Goal: Task Accomplishment & Management: Manage account settings

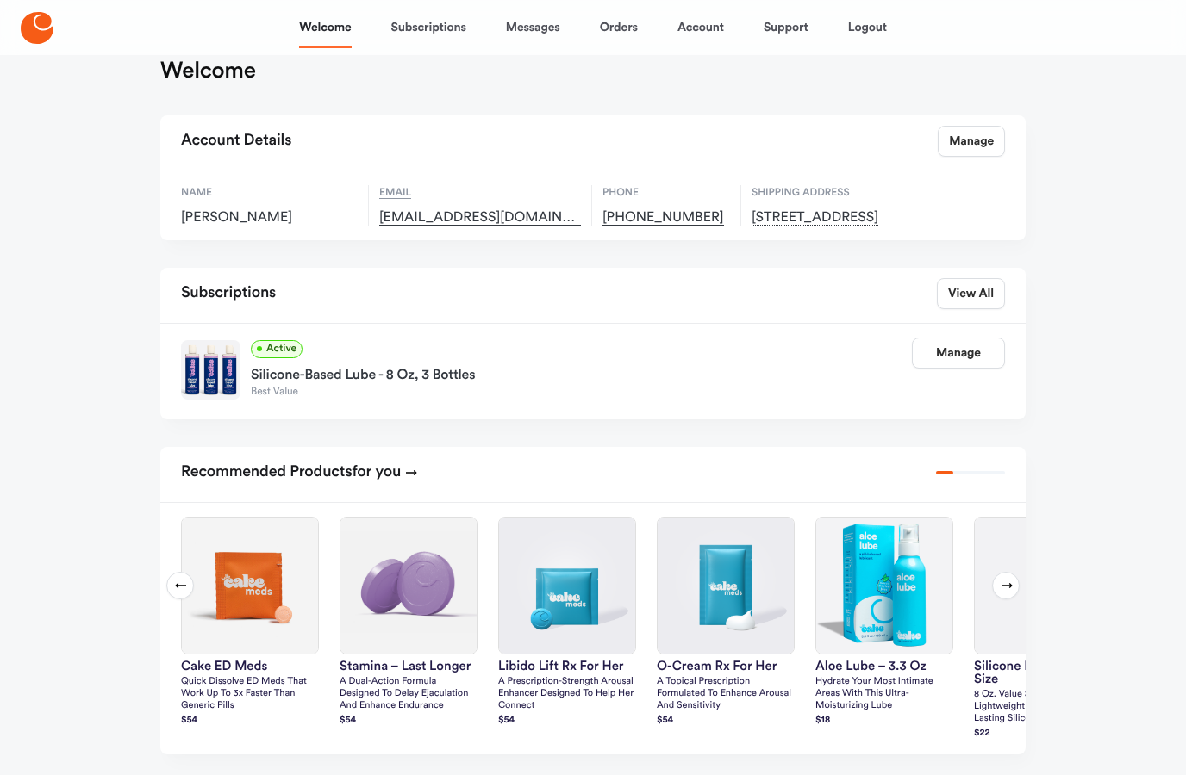
scroll to position [33, 0]
click at [989, 308] on link "View All" at bounding box center [971, 293] width 68 height 31
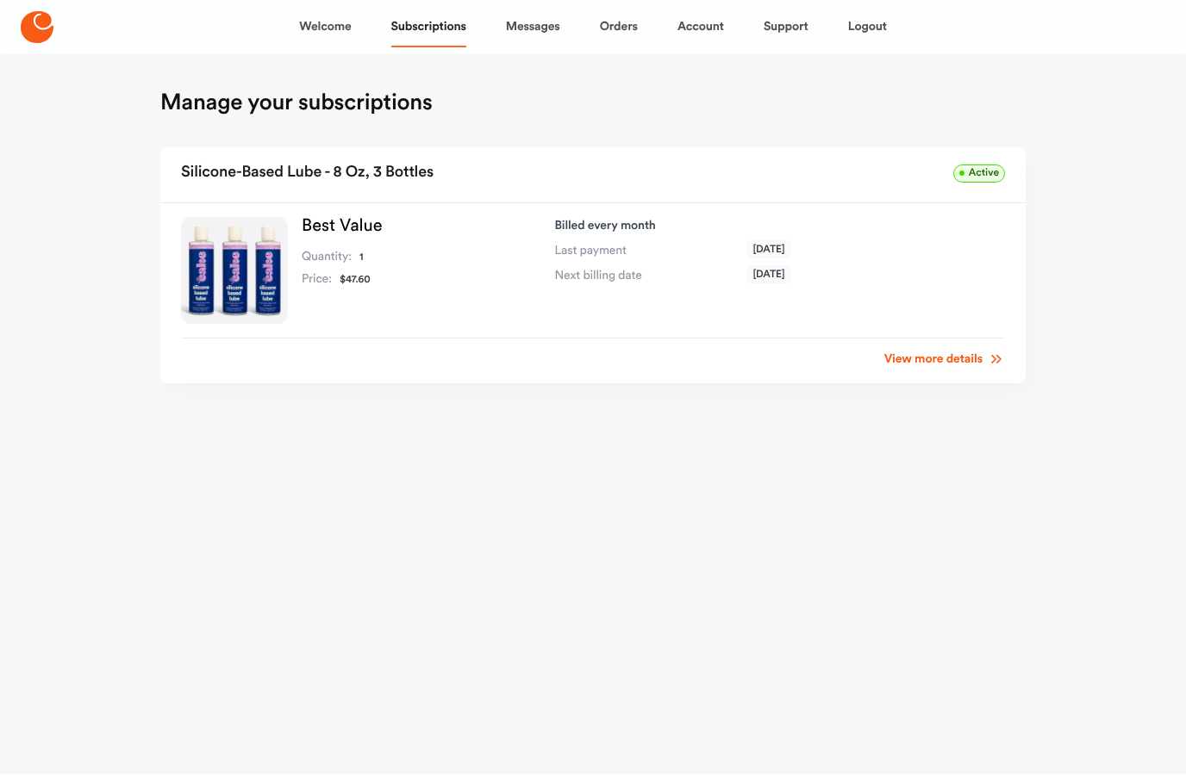
click at [940, 359] on link "View more details" at bounding box center [944, 360] width 121 height 17
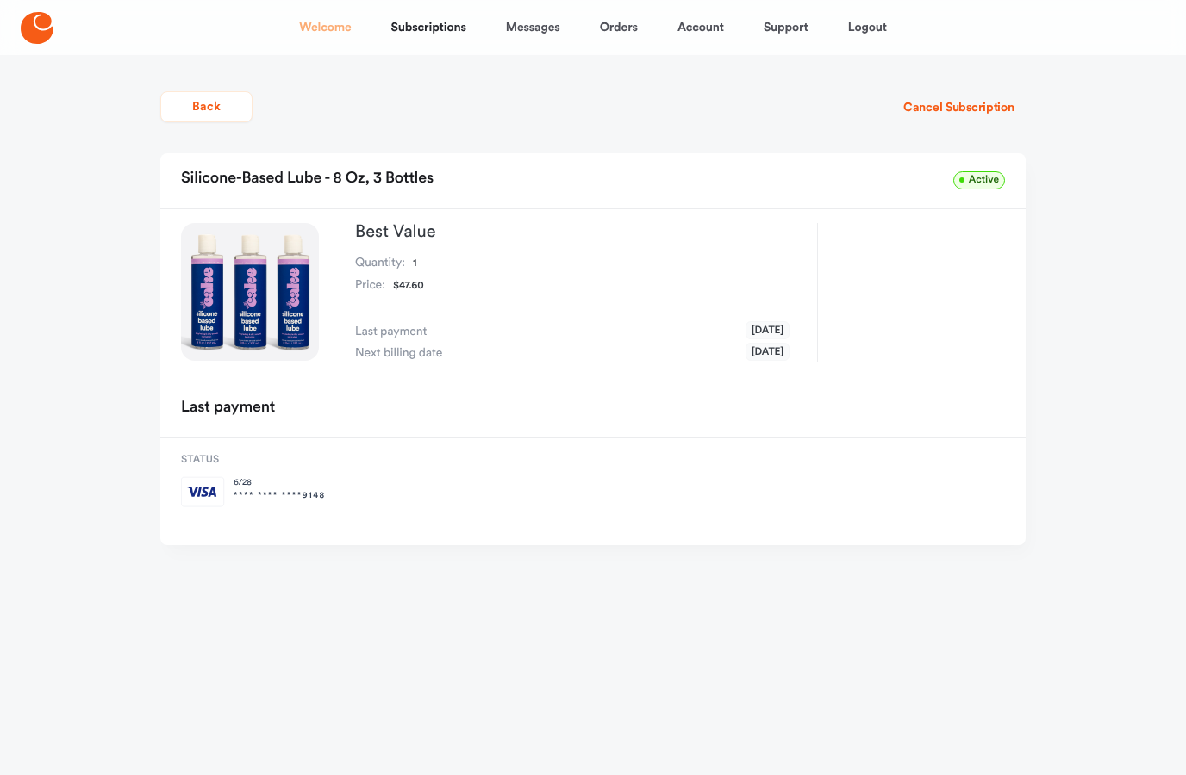
click at [320, 27] on link "Welcome" at bounding box center [325, 27] width 52 height 41
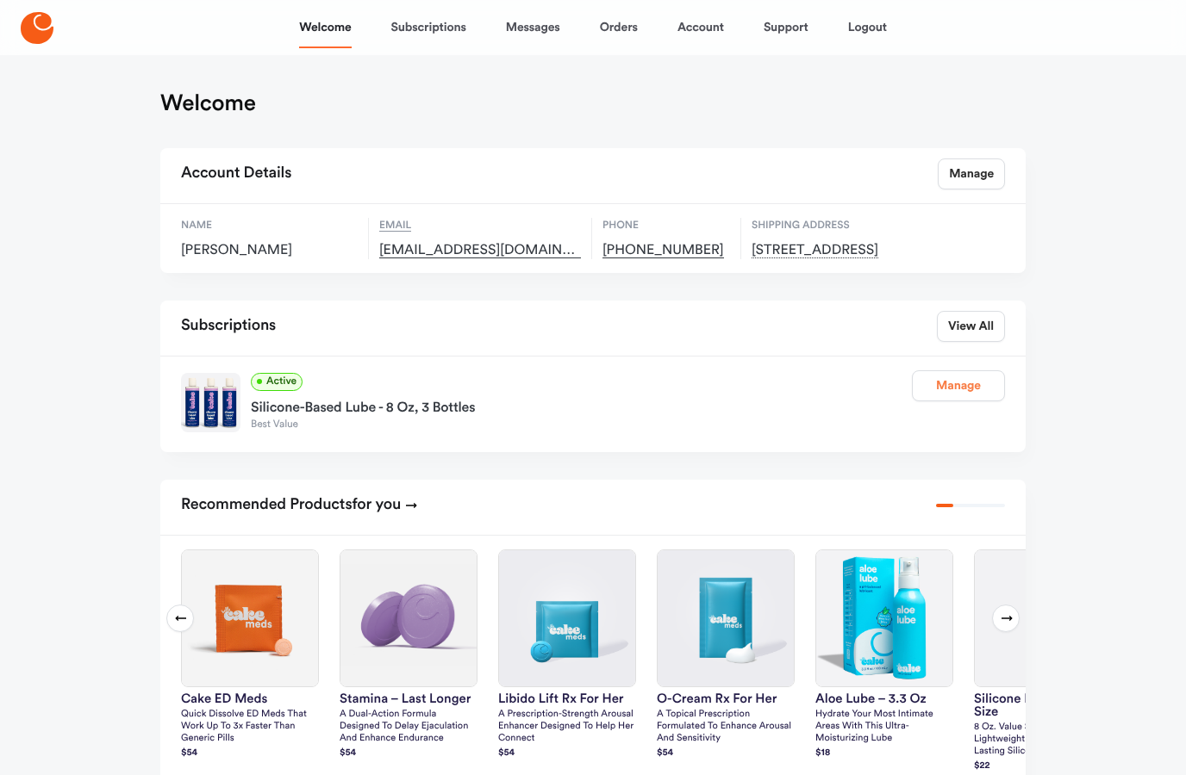
click at [974, 401] on link "Manage" at bounding box center [958, 385] width 93 height 31
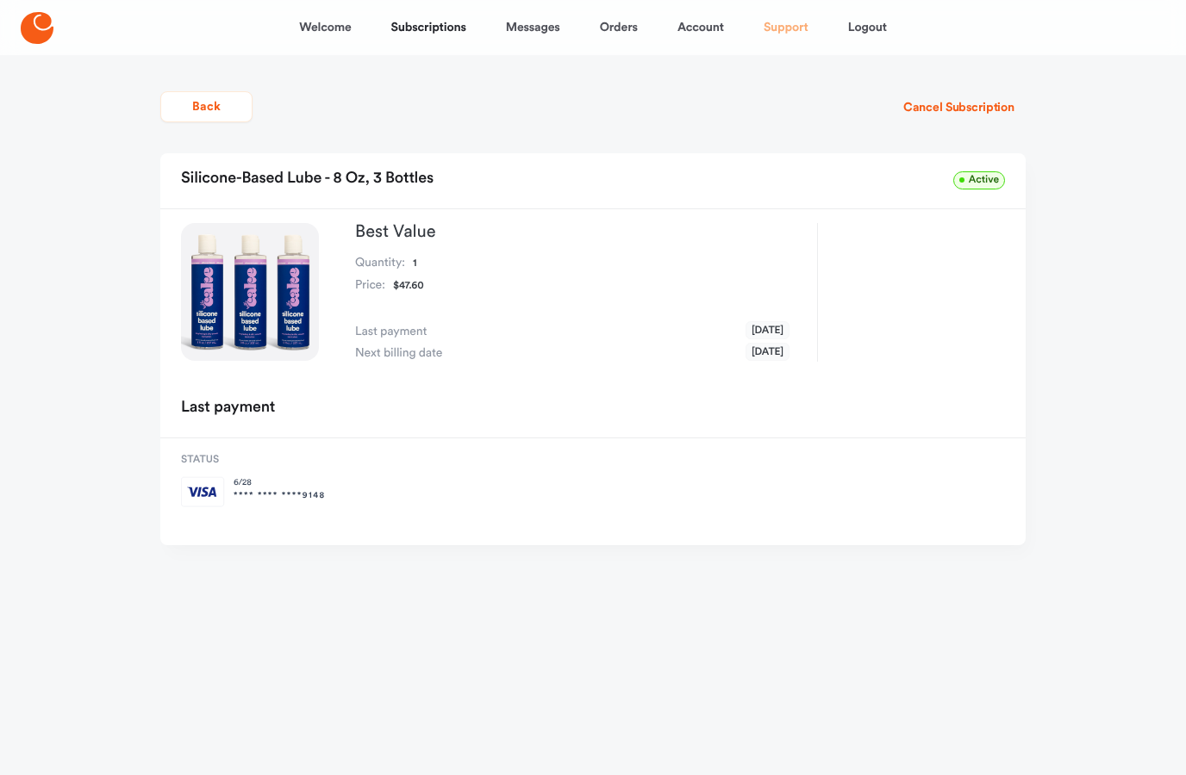
click at [780, 34] on link "Support" at bounding box center [785, 27] width 45 height 41
